Goal: Information Seeking & Learning: Learn about a topic

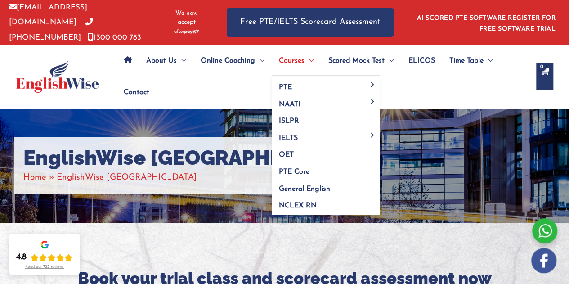
click at [304, 65] on span "Menu Toggle" at bounding box center [308, 60] width 9 height 31
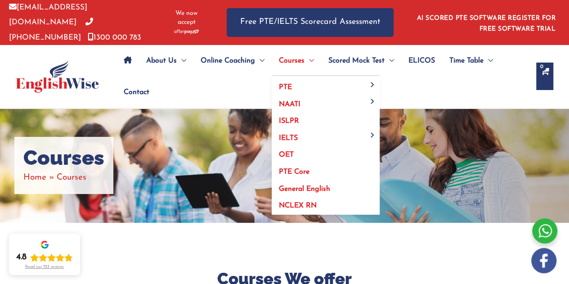
click at [320, 185] on span "General English" at bounding box center [304, 188] width 51 height 7
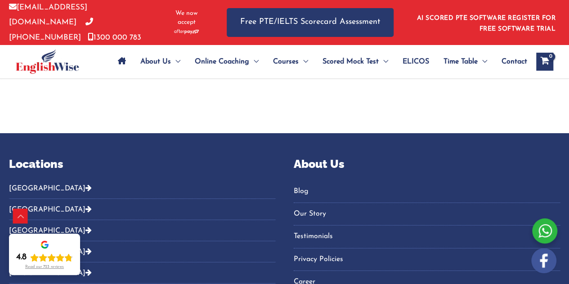
scroll to position [1432, 0]
